Goal: Task Accomplishment & Management: Manage account settings

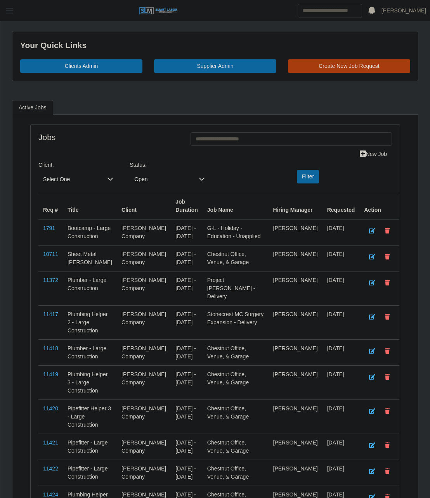
click at [8, 10] on span "button" at bounding box center [10, 10] width 10 height 9
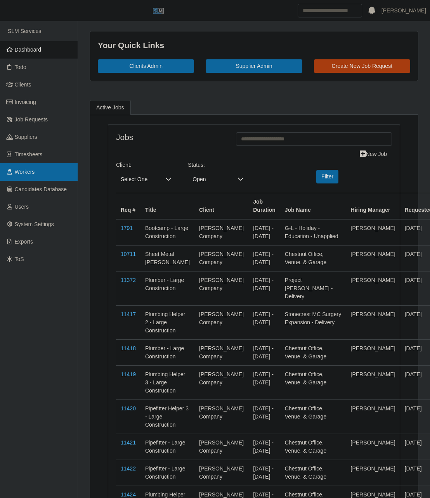
click at [38, 172] on link "Workers" at bounding box center [39, 171] width 78 height 17
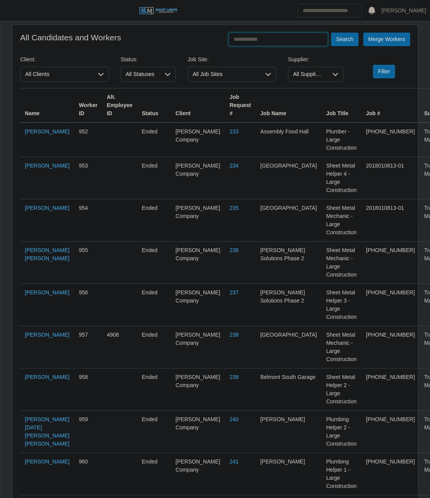
click at [246, 38] on input "text" at bounding box center [278, 40] width 99 height 14
click at [331, 33] on button "Search" at bounding box center [344, 40] width 27 height 14
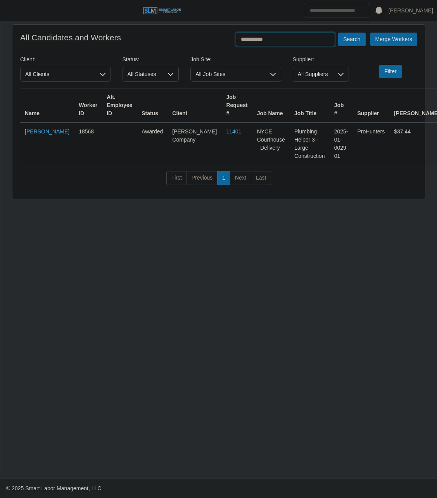
click at [264, 42] on input "**********" at bounding box center [285, 40] width 99 height 14
click at [338, 33] on button "Search" at bounding box center [351, 40] width 27 height 14
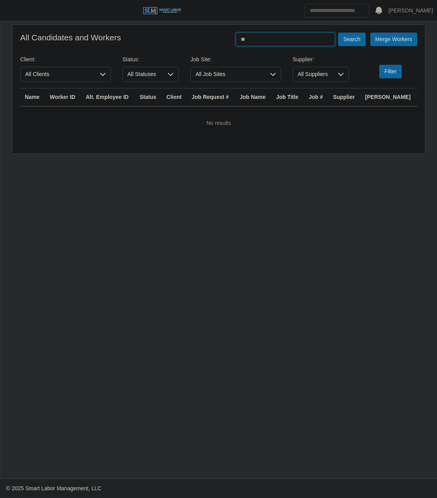
type input "*"
click at [338, 33] on button "Search" at bounding box center [351, 40] width 27 height 14
type input "*******"
click at [338, 33] on button "Search" at bounding box center [351, 40] width 27 height 14
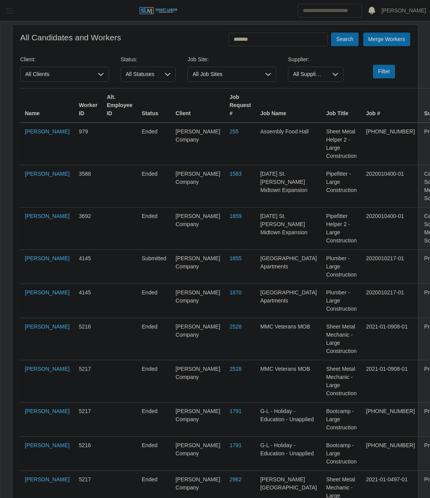
click at [5, 7] on span "button" at bounding box center [10, 10] width 10 height 9
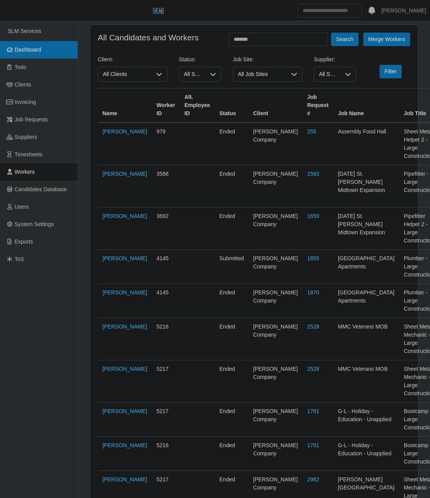
click at [36, 55] on link "Dashboard" at bounding box center [39, 49] width 78 height 17
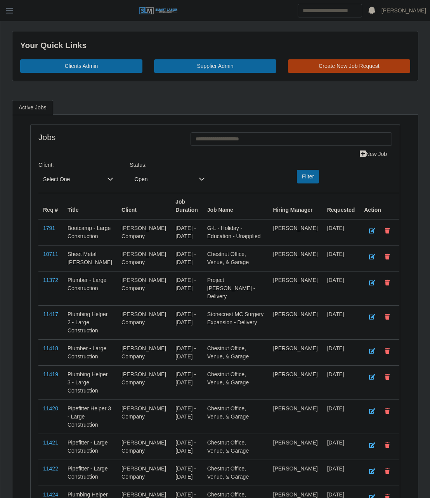
click at [140, 177] on span "Open" at bounding box center [162, 179] width 64 height 14
click at [172, 265] on li "Closed" at bounding box center [169, 265] width 76 height 15
click at [94, 173] on span "Select One" at bounding box center [70, 179] width 64 height 14
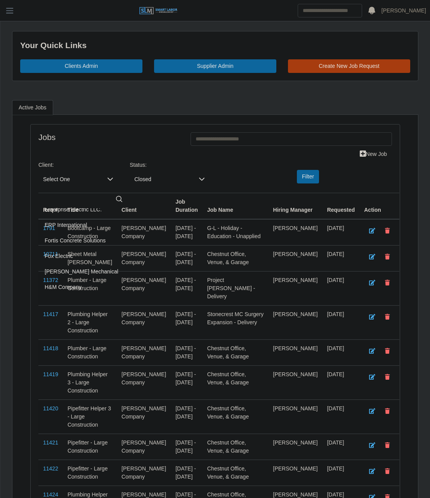
click at [133, 290] on div "Dotson Electric DP Electric Inc East Carolina Mechanical Enterprise Electric LL…" at bounding box center [85, 251] width 95 height 87
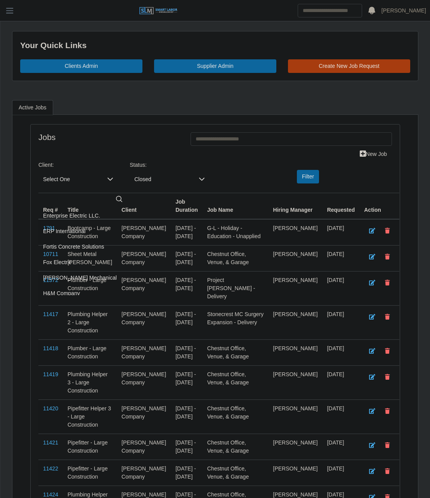
click at [78, 198] on input "text" at bounding box center [86, 199] width 82 height 16
type input "***"
click at [76, 219] on span "Lee Company" at bounding box center [79, 216] width 69 height 8
click at [321, 179] on div "Filter" at bounding box center [306, 177] width 61 height 14
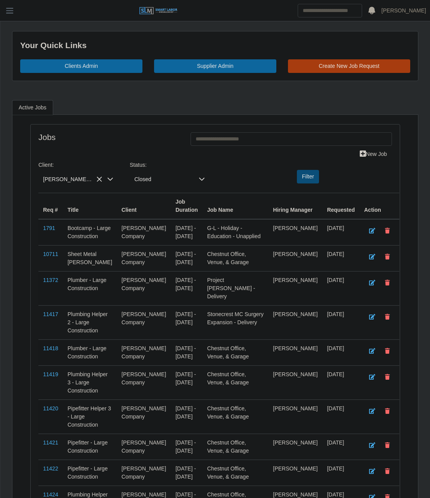
click at [312, 179] on button "Filter" at bounding box center [308, 177] width 22 height 14
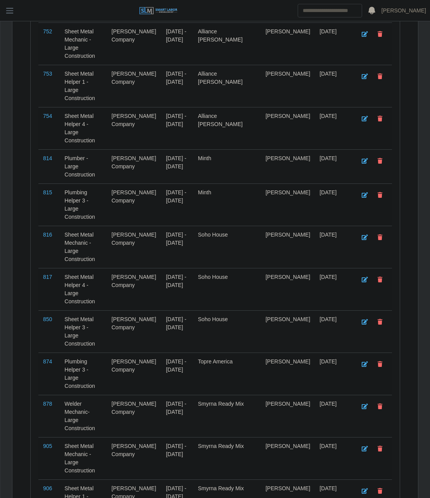
scroll to position [6300, 0]
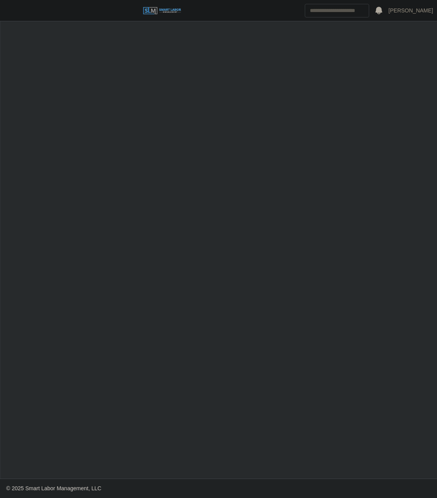
select select "******"
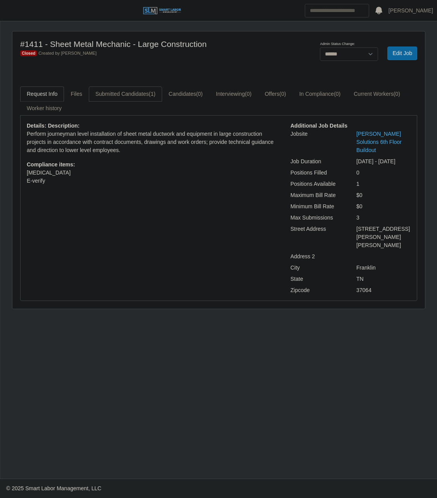
click at [141, 89] on link "Submitted Candidates (1)" at bounding box center [125, 94] width 73 height 15
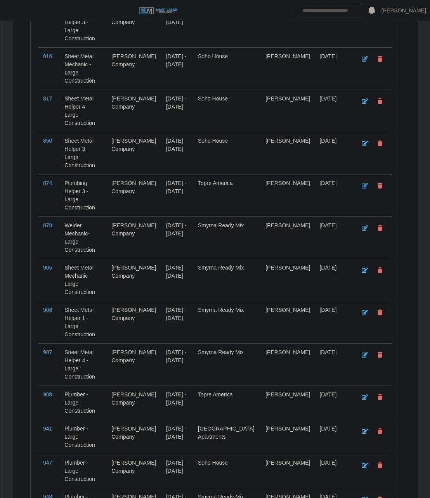
scroll to position [6300, 0]
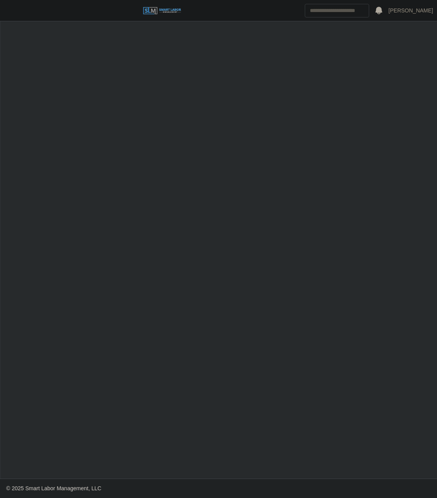
select select "******"
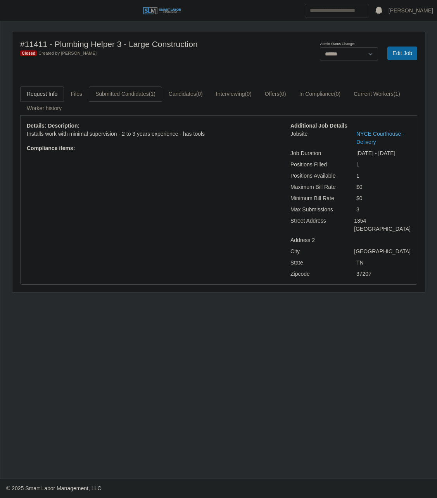
click at [135, 97] on link "Submitted Candidates (1)" at bounding box center [125, 94] width 73 height 15
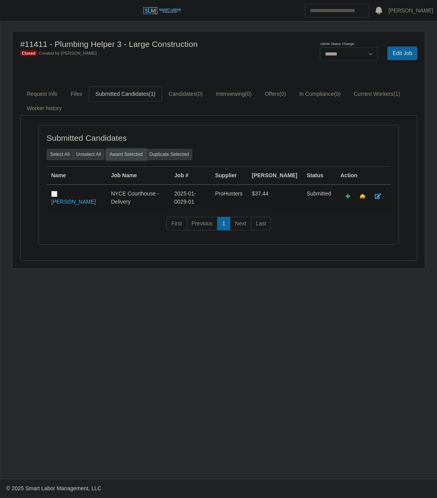
click at [126, 156] on button "Award Selected" at bounding box center [126, 154] width 40 height 11
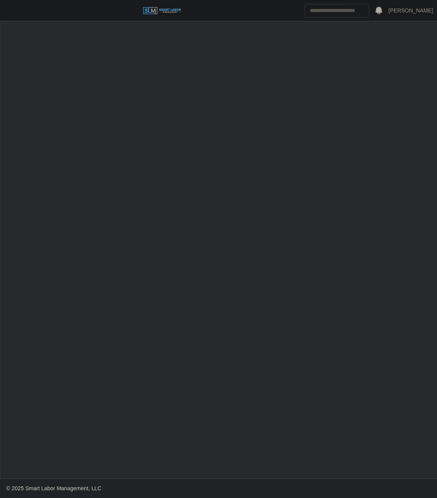
select select "******"
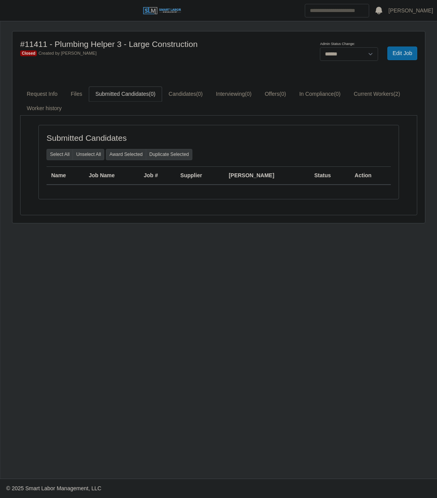
click at [42, 85] on div "#11411 - Plumbing Helper 3 - Large Construction Closed Created by [PERSON_NAME]…" at bounding box center [218, 127] width 413 height 192
click at [38, 92] on link "Request Info" at bounding box center [42, 94] width 44 height 15
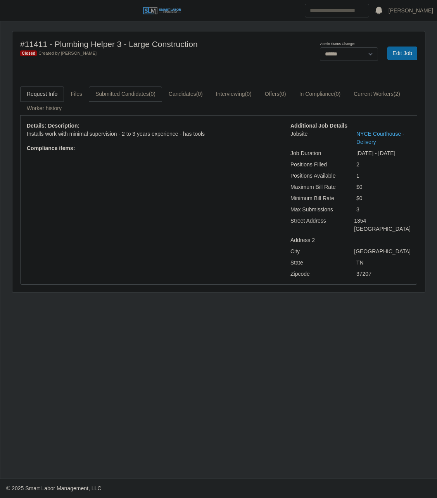
click at [138, 92] on link "Submitted Candidates (0)" at bounding box center [125, 94] width 73 height 15
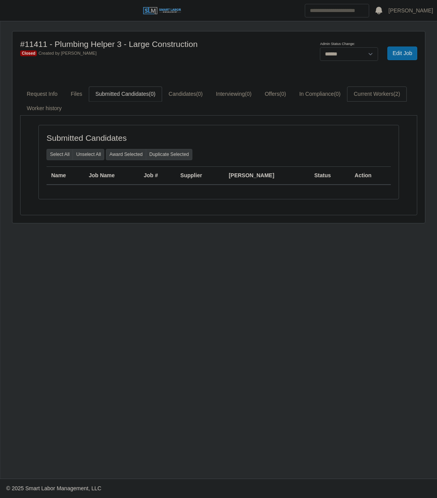
click at [380, 100] on link "Current Workers (2)" at bounding box center [377, 94] width 60 height 15
